Goal: Task Accomplishment & Management: Use online tool/utility

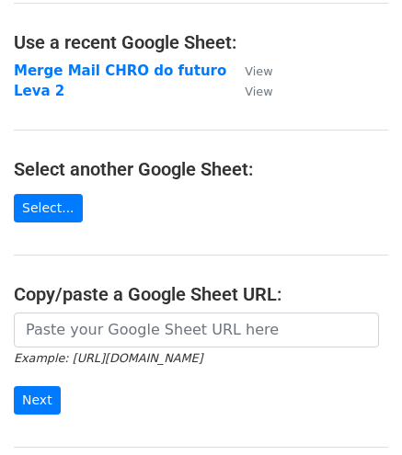
scroll to position [184, 0]
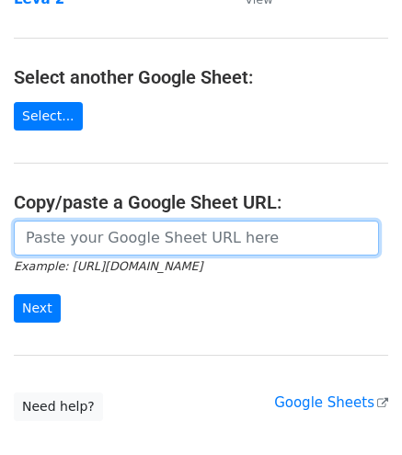
click at [75, 246] on input "url" at bounding box center [196, 238] width 365 height 35
paste input "https://docs.google.com/spreadsheets/d/183hrH02ySgcnUT2eXD3LsNI1Q6uKGQXx-ZvV0w-…"
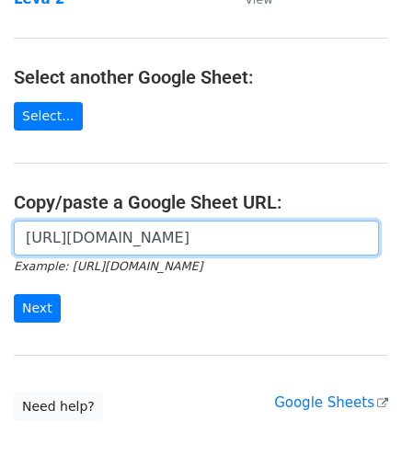
scroll to position [0, 414]
type input "https://docs.google.com/spreadsheets/d/183hrH02ySgcnUT2eXD3LsNI1Q6uKGQXx-ZvV0w-…"
click at [14, 294] on input "Next" at bounding box center [37, 308] width 47 height 29
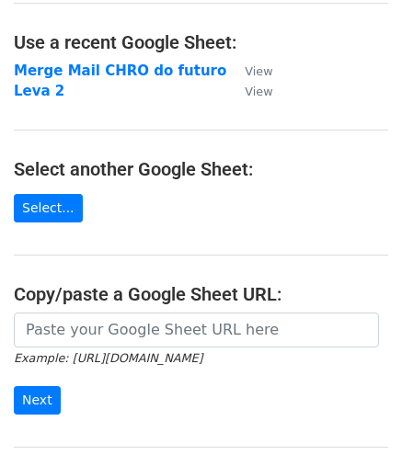
scroll to position [184, 0]
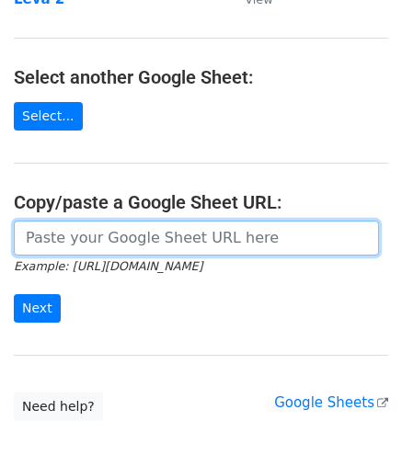
click at [51, 225] on input "url" at bounding box center [196, 238] width 365 height 35
paste input "[URL][DOMAIN_NAME]"
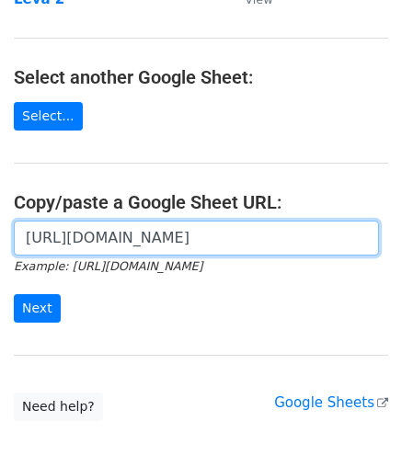
scroll to position [0, 414]
type input "[URL][DOMAIN_NAME]"
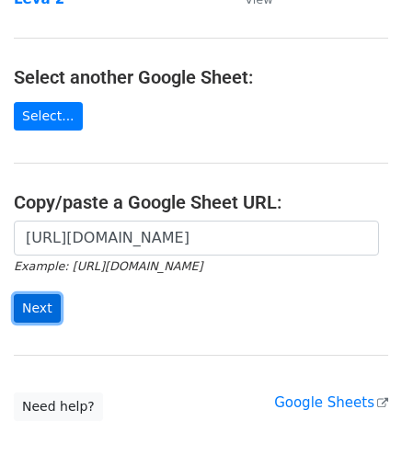
scroll to position [0, 0]
click at [38, 299] on input "Next" at bounding box center [37, 308] width 47 height 29
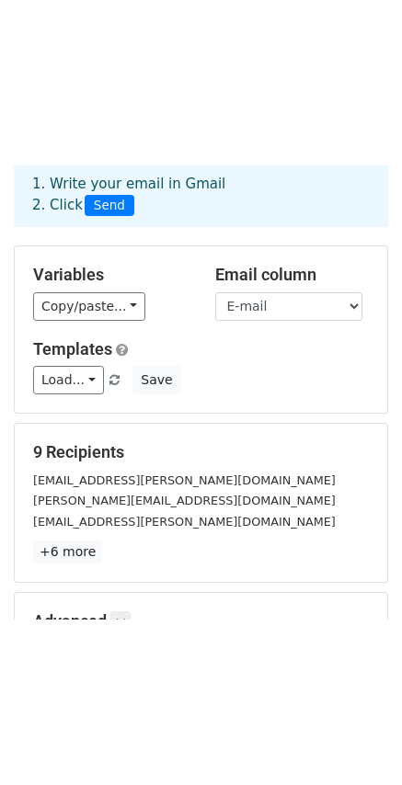
scroll to position [2, 0]
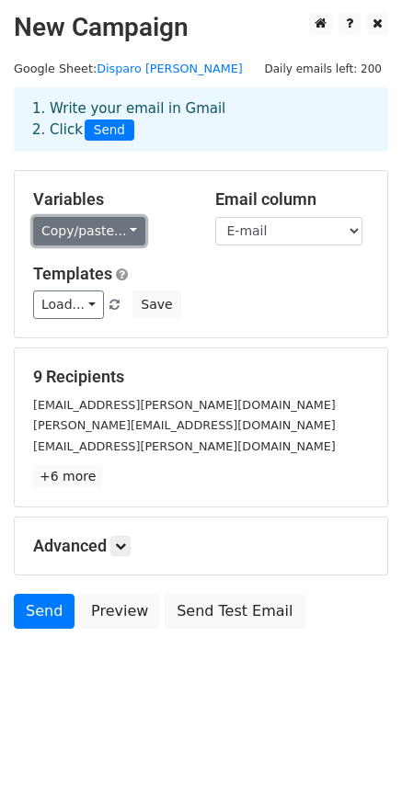
click at [73, 218] on link "Copy/paste..." at bounding box center [89, 231] width 112 height 29
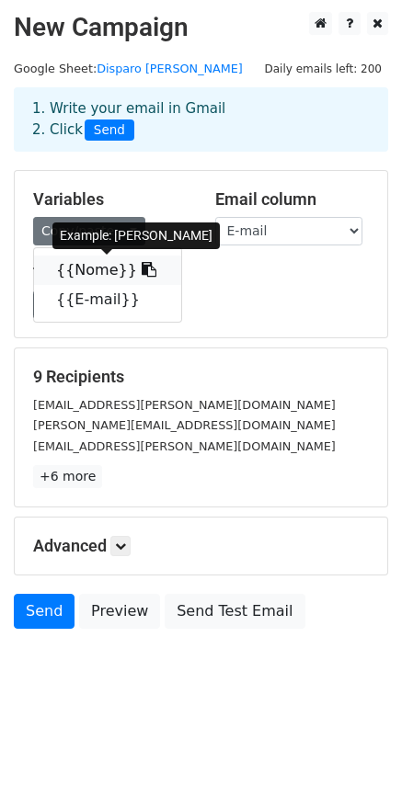
click at [100, 268] on link "{{Nome}}" at bounding box center [107, 270] width 147 height 29
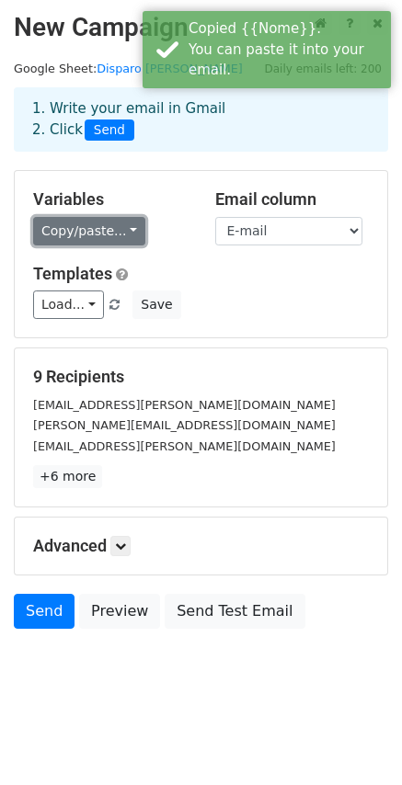
click at [80, 233] on link "Copy/paste..." at bounding box center [89, 231] width 112 height 29
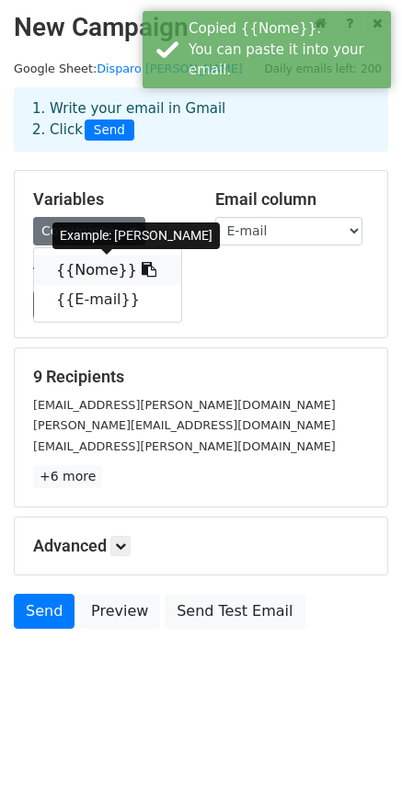
click at [142, 269] on icon at bounding box center [149, 269] width 15 height 15
